Goal: Task Accomplishment & Management: Use online tool/utility

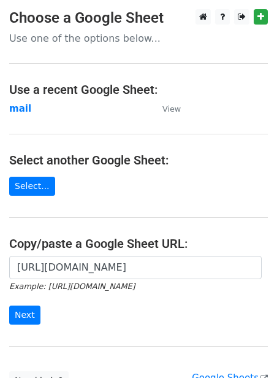
scroll to position [0, 275]
type input "https://docs.google.com/spreadsheets/d/1jLHnsz--_ZfDqRg_OH2xrkmhbGZ3izLOtmH_H2J…"
click at [17, 315] on input "Next" at bounding box center [24, 314] width 31 height 19
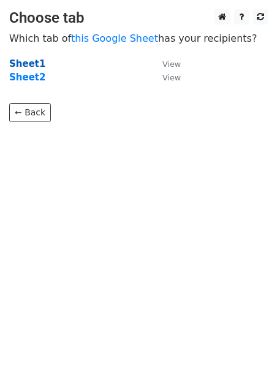
click at [30, 59] on strong "Sheet1" at bounding box center [27, 63] width 36 height 11
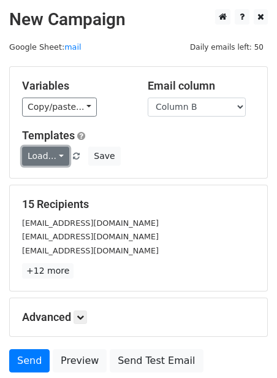
click at [46, 152] on link "Load..." at bounding box center [45, 156] width 47 height 19
click at [60, 186] on link "Guest Post" at bounding box center [71, 184] width 97 height 20
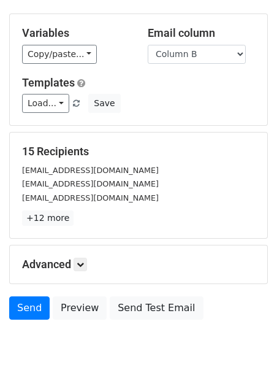
scroll to position [99, 0]
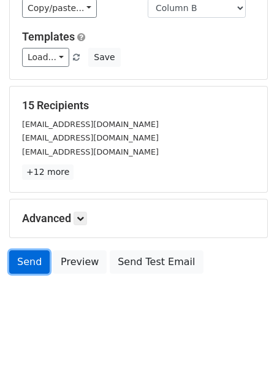
click at [37, 268] on link "Send" at bounding box center [29, 261] width 40 height 23
